Goal: Book appointment/travel/reservation

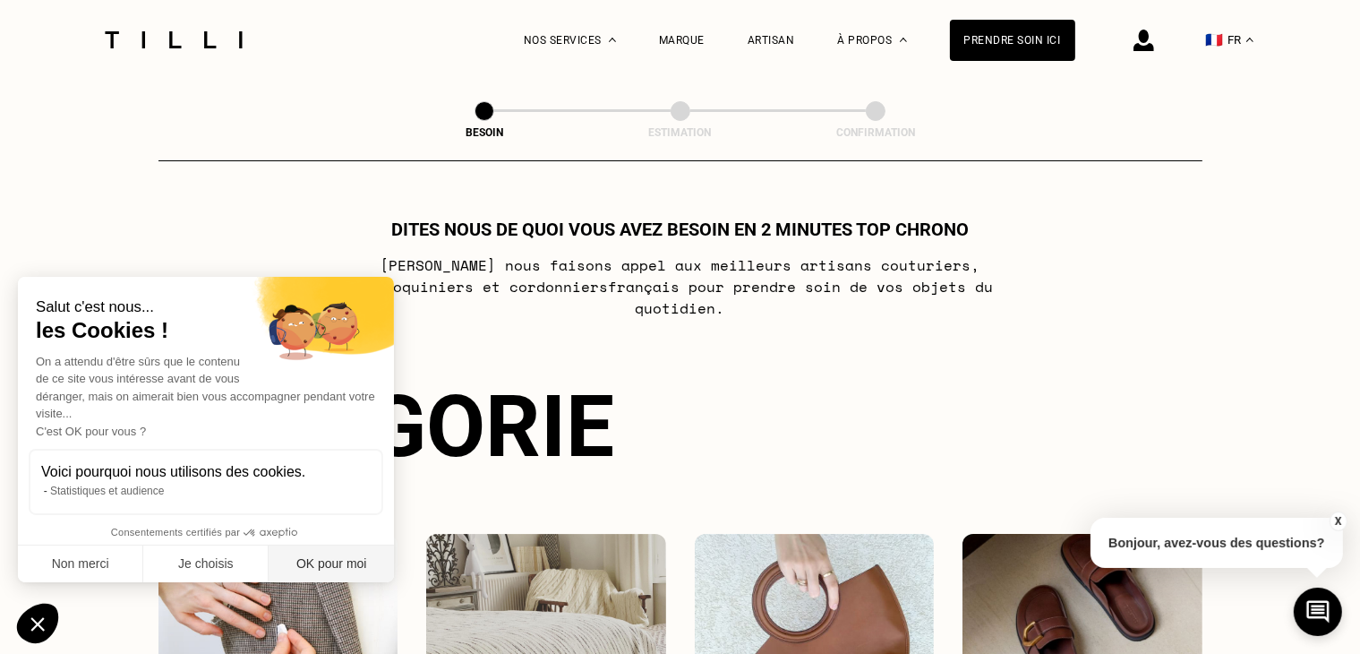
click at [332, 549] on button "OK pour moi" at bounding box center [331, 564] width 125 height 38
checkbox input "true"
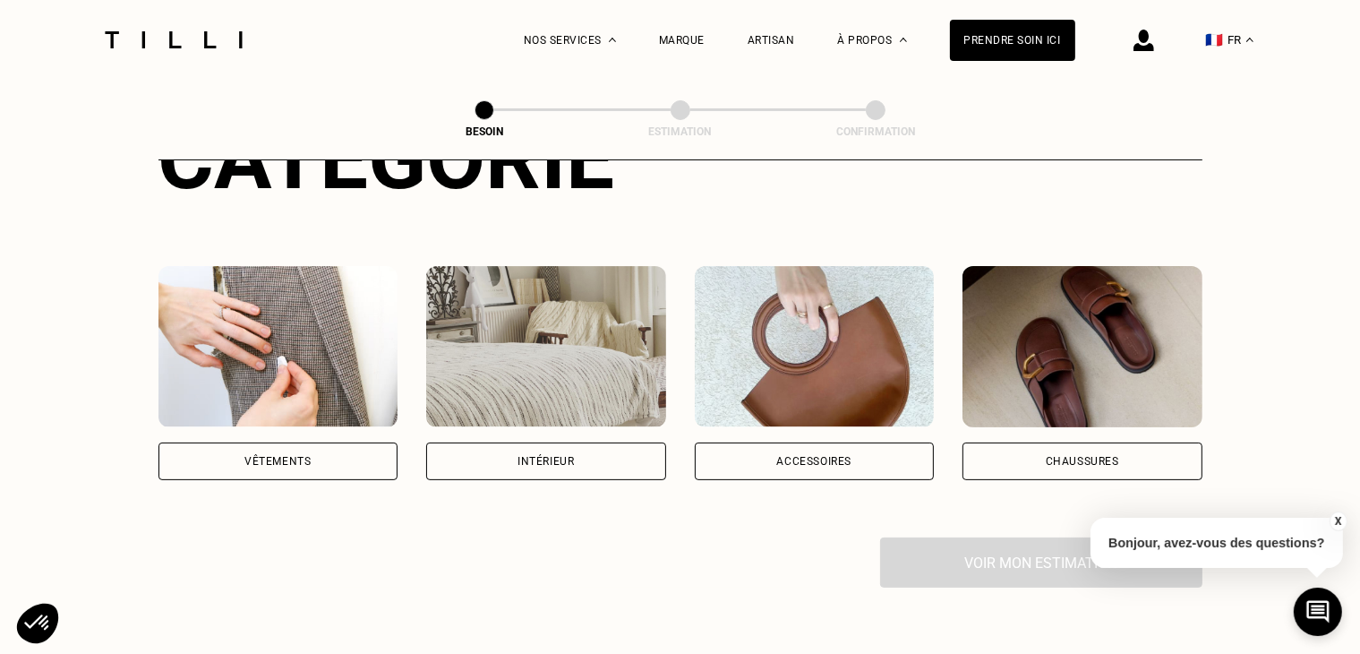
scroll to position [269, 0]
click at [799, 466] on div "Catégorie Vêtements Intérieur Accessoires Chaussures Voir mon estimation" at bounding box center [680, 346] width 1044 height 479
click at [806, 441] on div "Accessoires" at bounding box center [815, 460] width 240 height 38
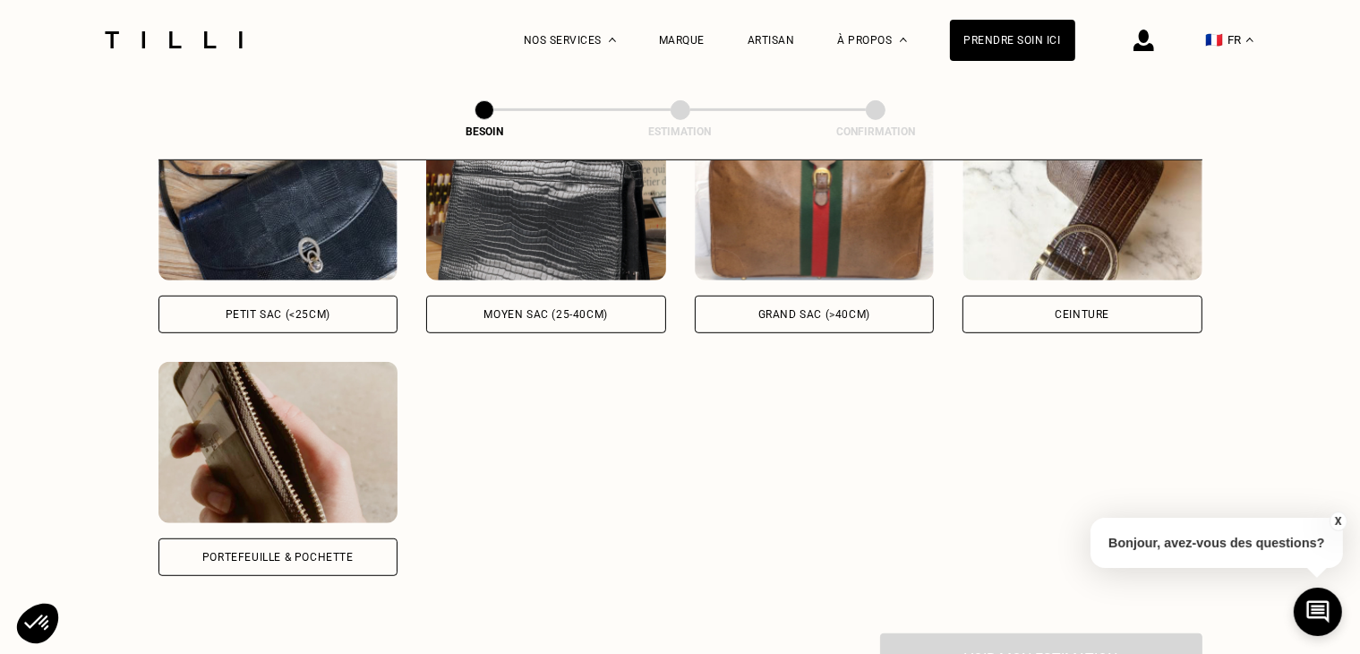
scroll to position [942, 0]
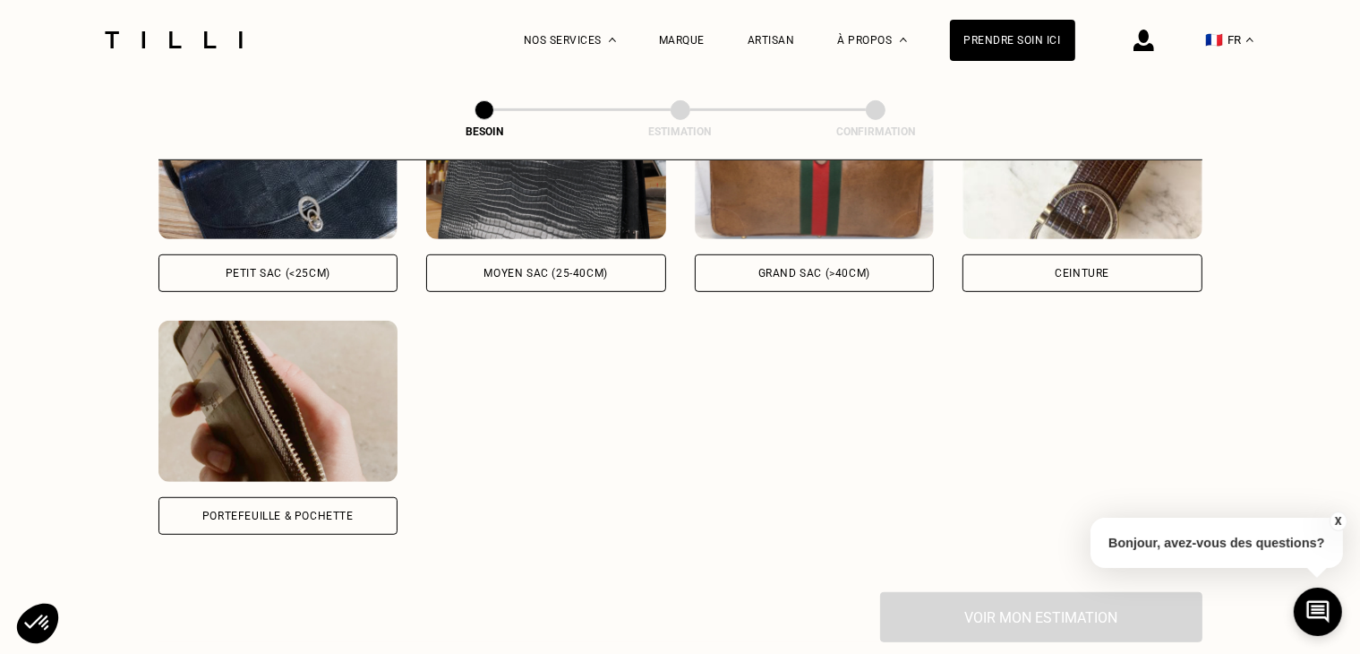
click at [339, 413] on img at bounding box center [278, 400] width 240 height 161
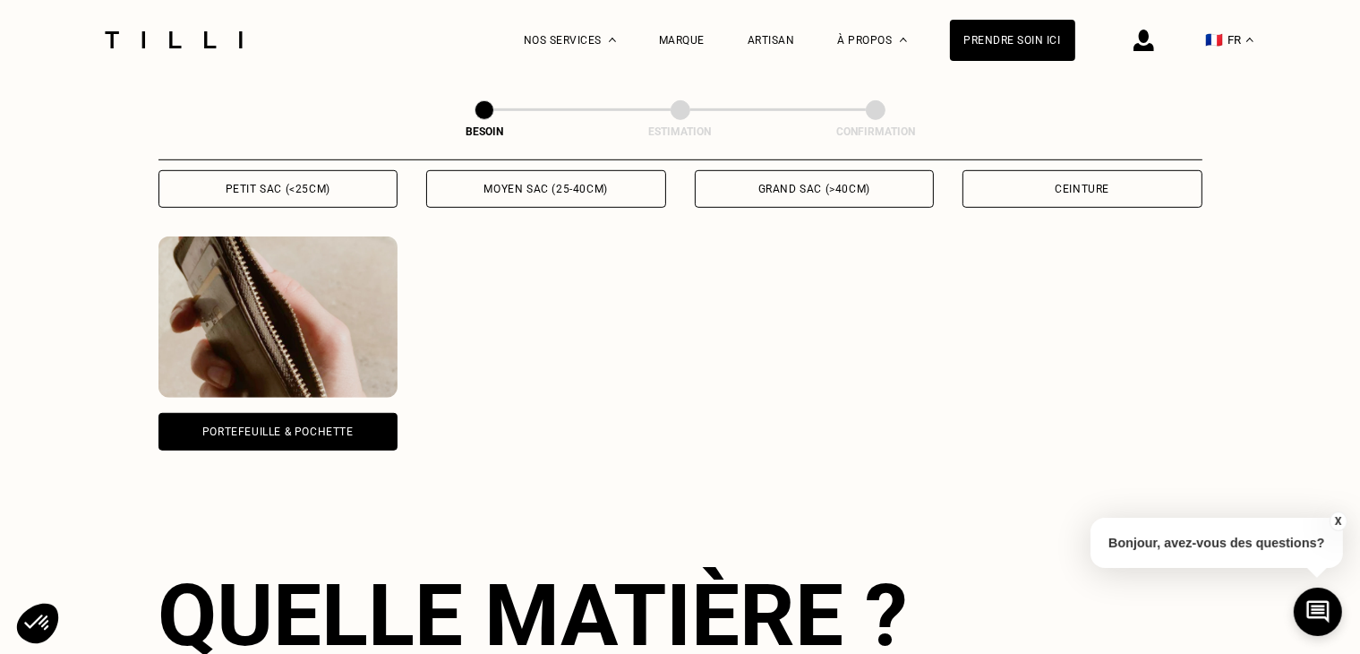
scroll to position [1016, 0]
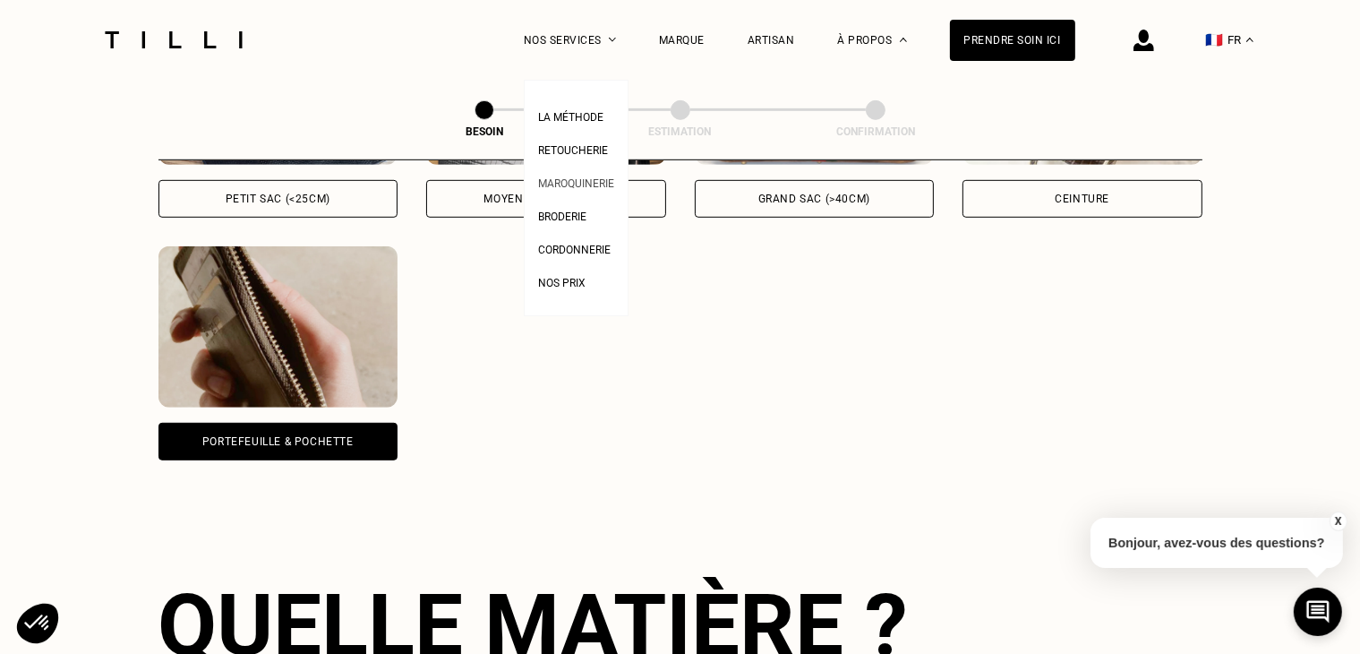
click at [575, 182] on span "Maroquinerie" at bounding box center [576, 183] width 76 height 13
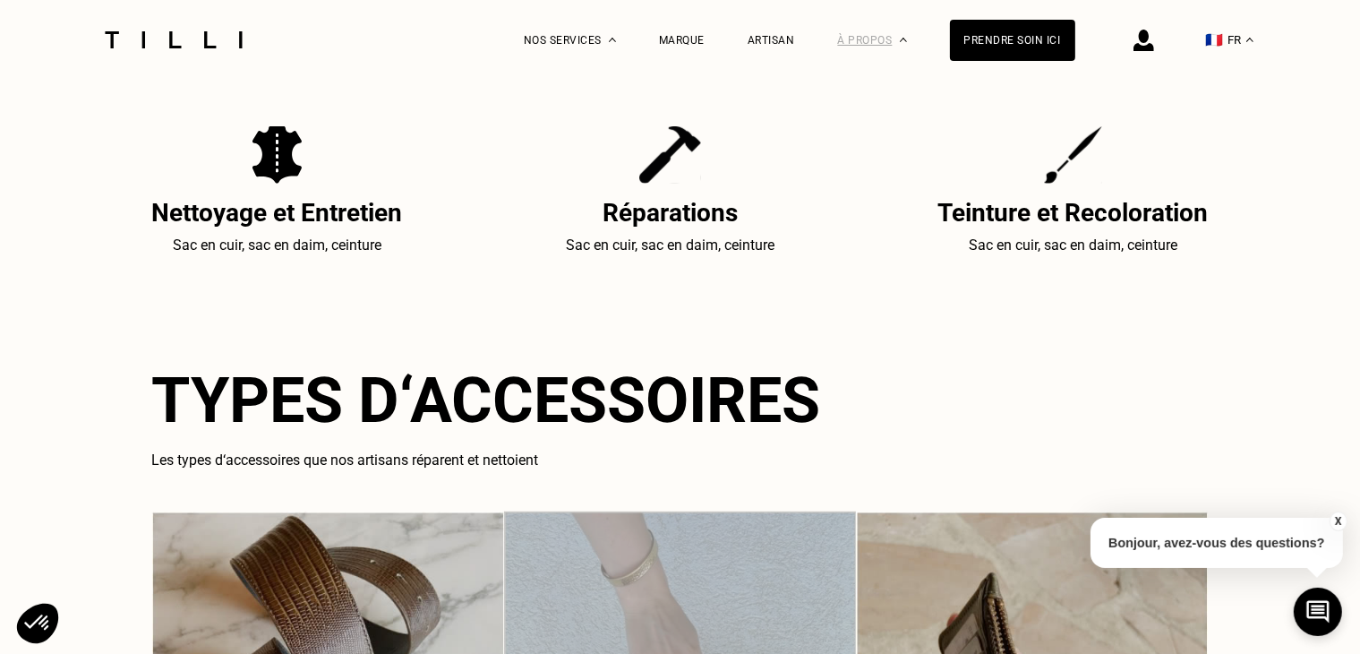
scroll to position [806, 0]
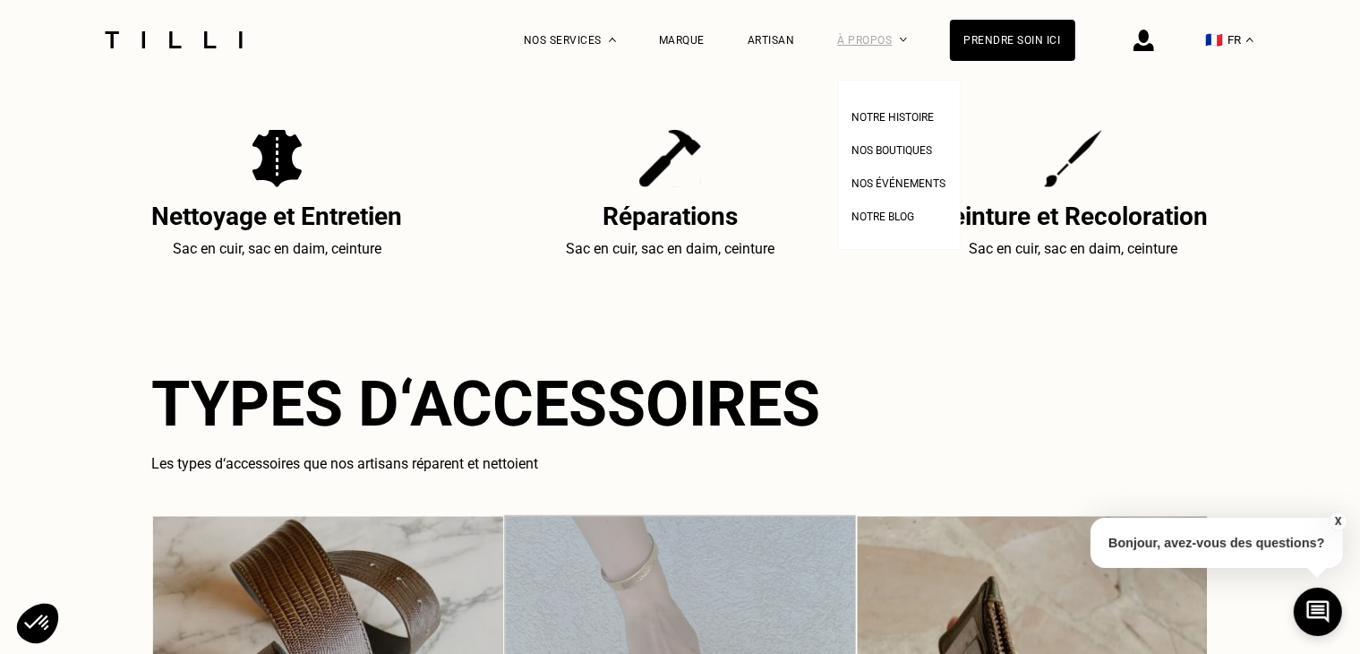
click at [893, 34] on div "À propos" at bounding box center [872, 40] width 69 height 80
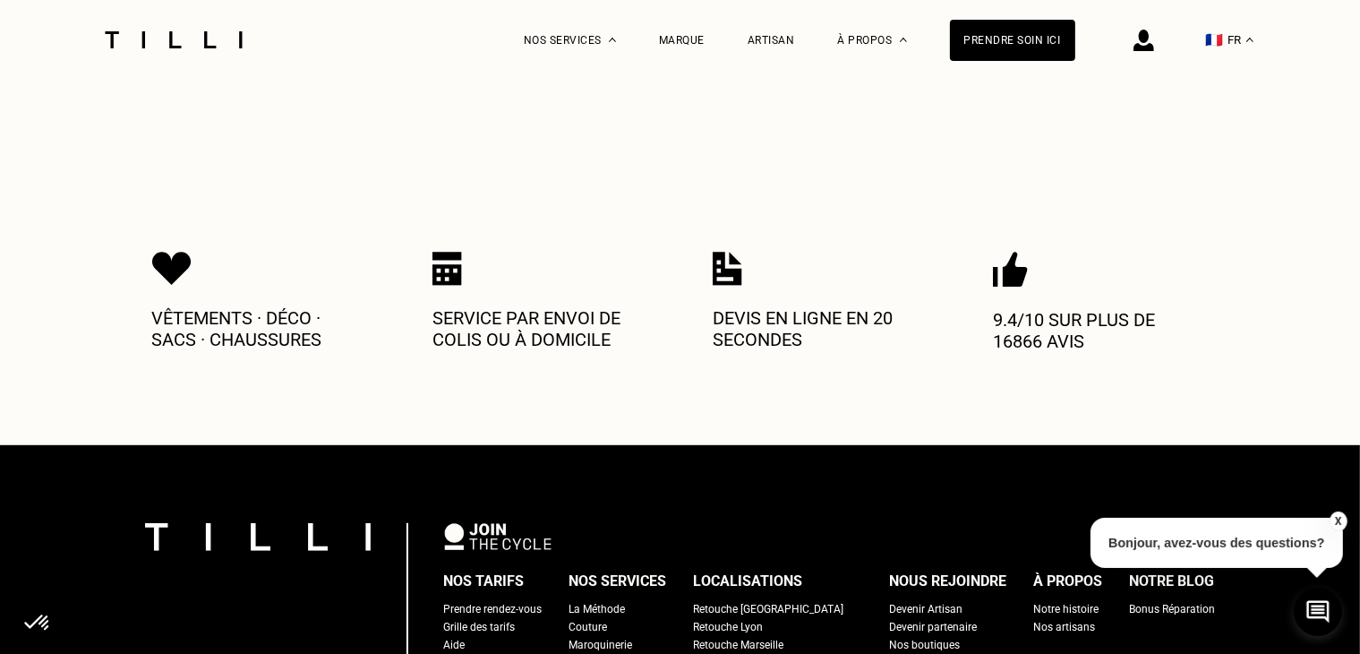
scroll to position [1016, 0]
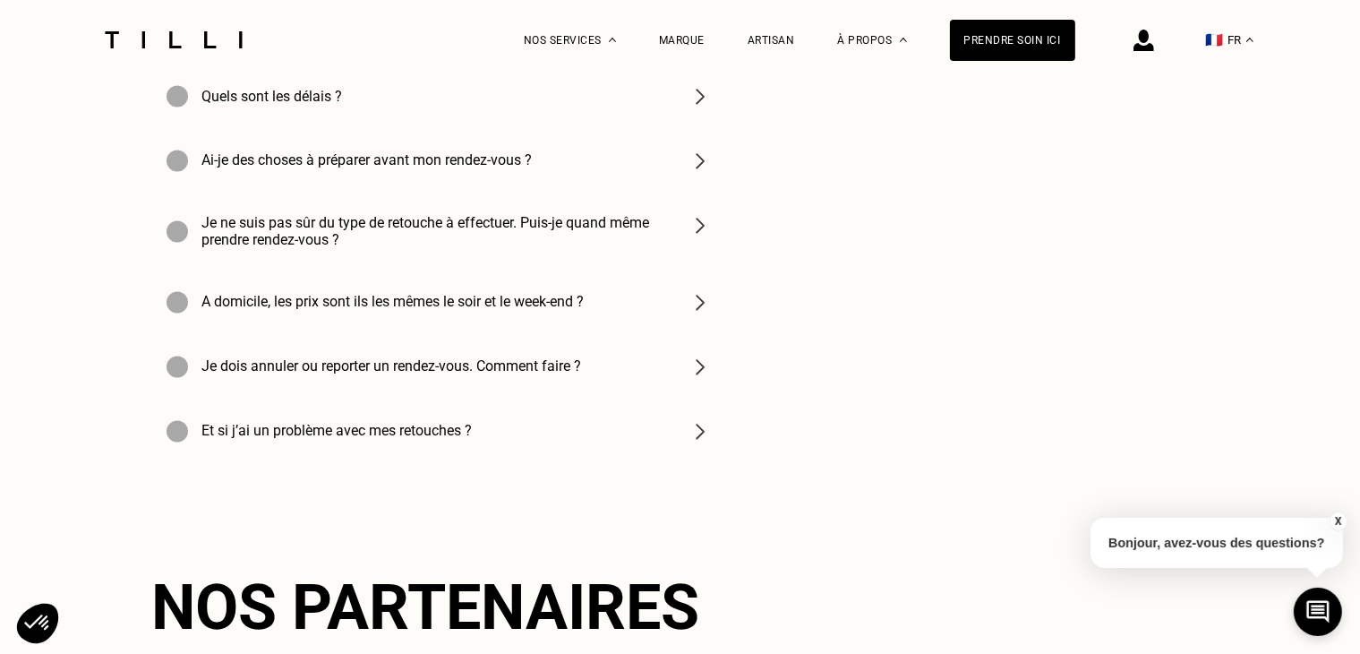
scroll to position [3252, 0]
